Goal: Task Accomplishment & Management: Manage account settings

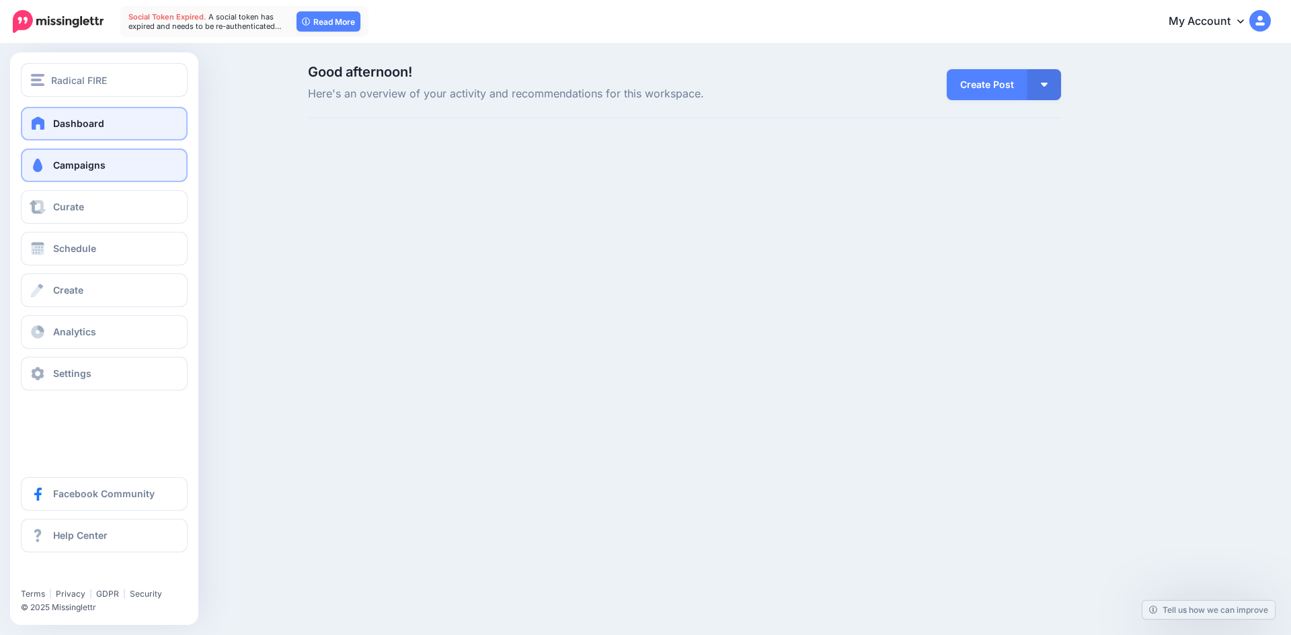
click at [56, 173] on link "Campaigns" at bounding box center [104, 166] width 167 height 34
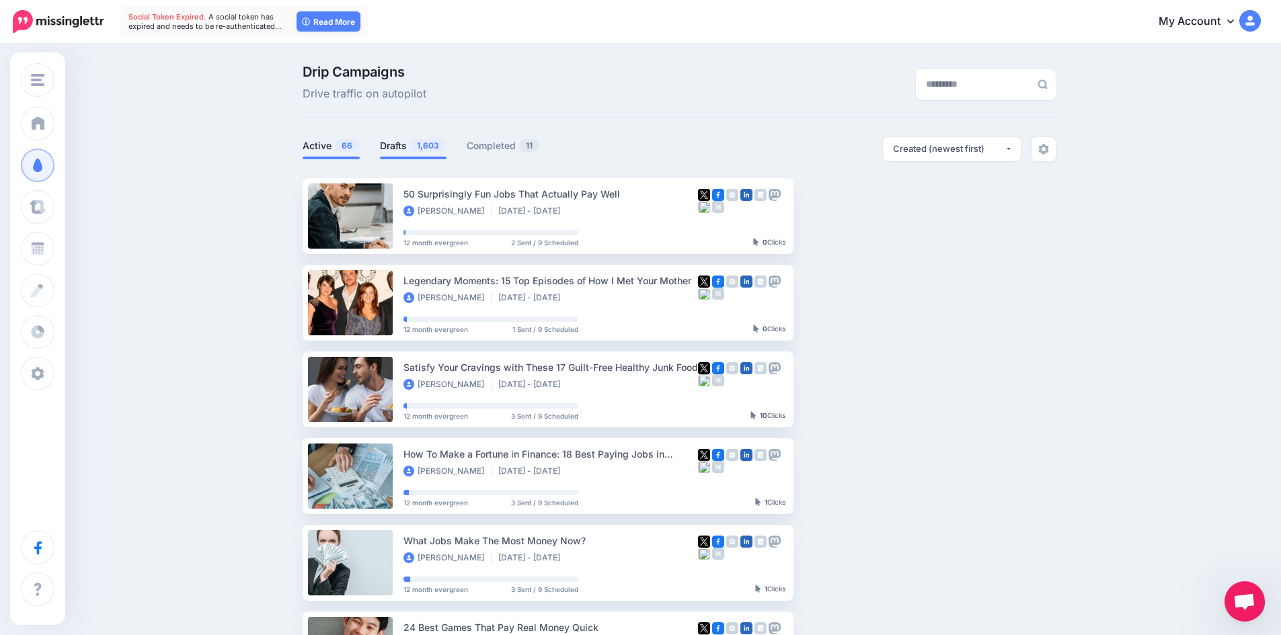
click at [409, 141] on link "Drafts 1,603" at bounding box center [413, 146] width 67 height 16
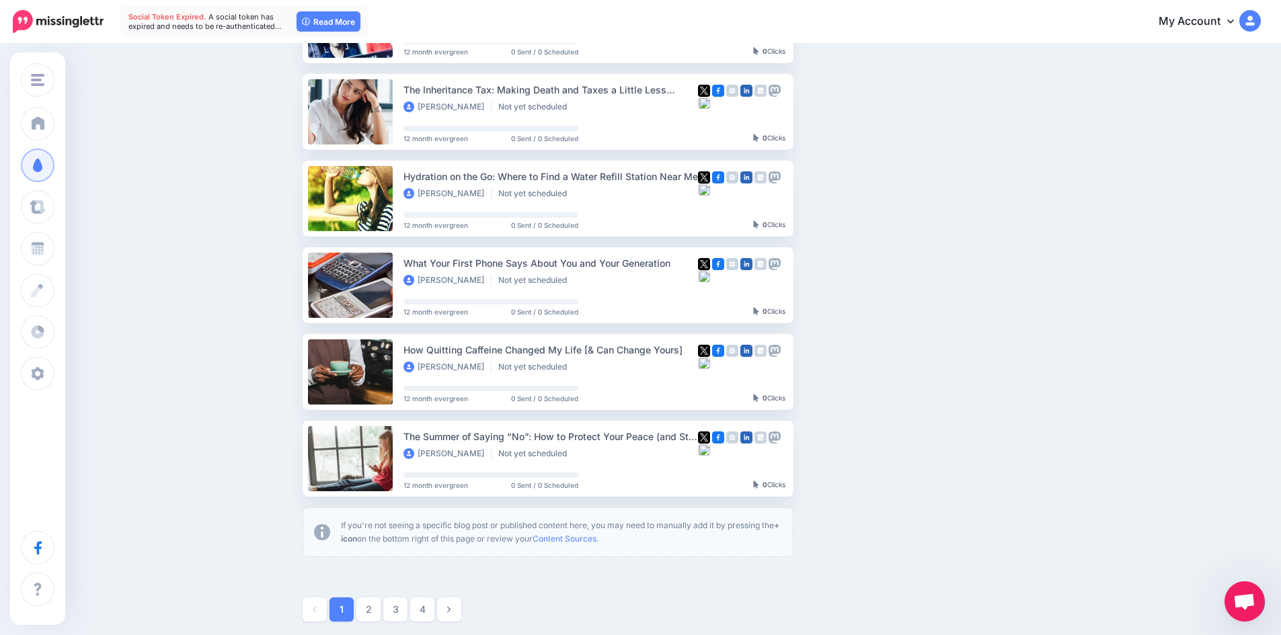
scroll to position [659, 0]
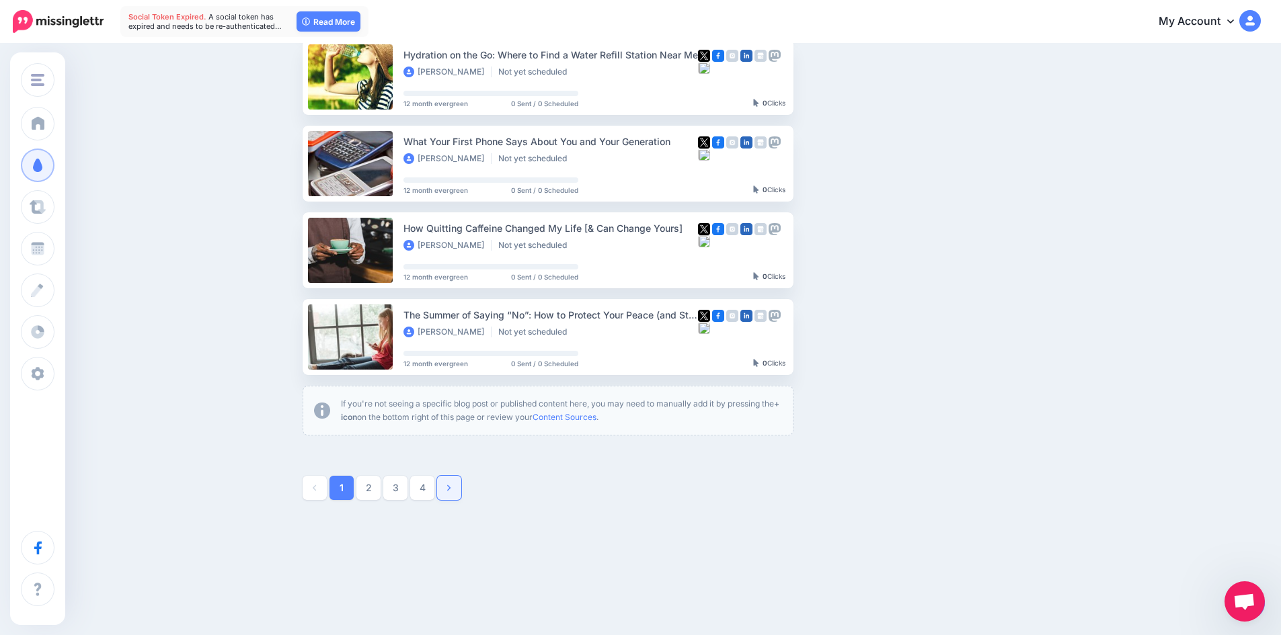
click at [450, 490] on icon at bounding box center [448, 488] width 3 height 6
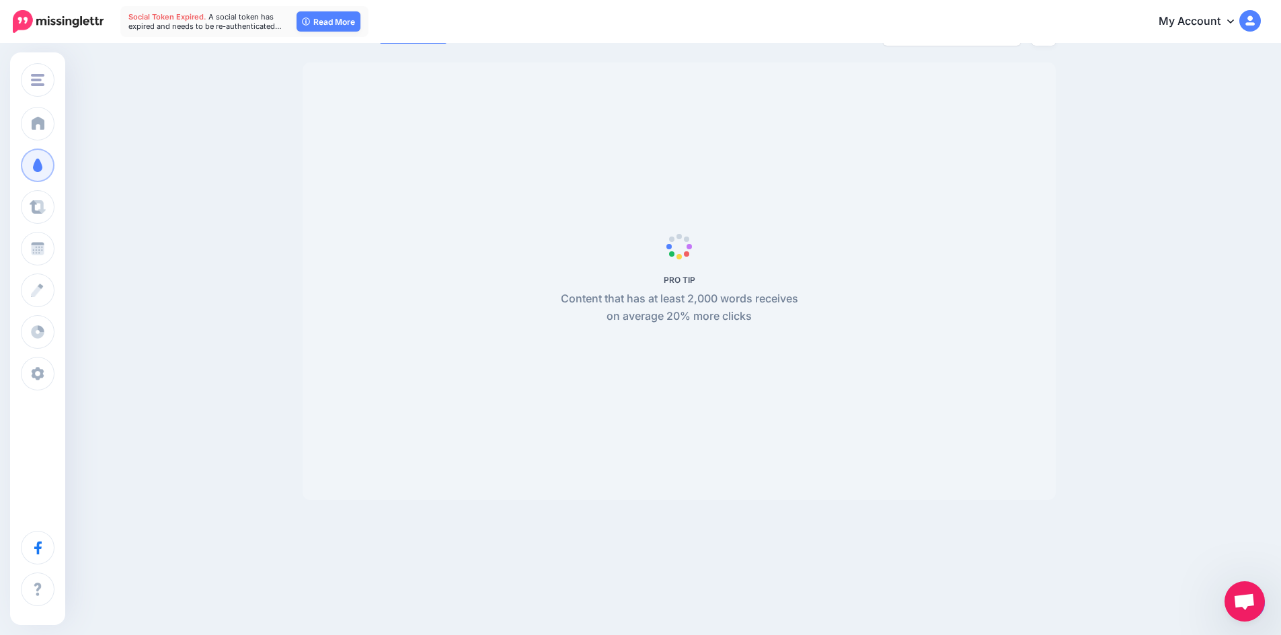
scroll to position [116, 0]
